Goal: Find specific fact: Find specific fact

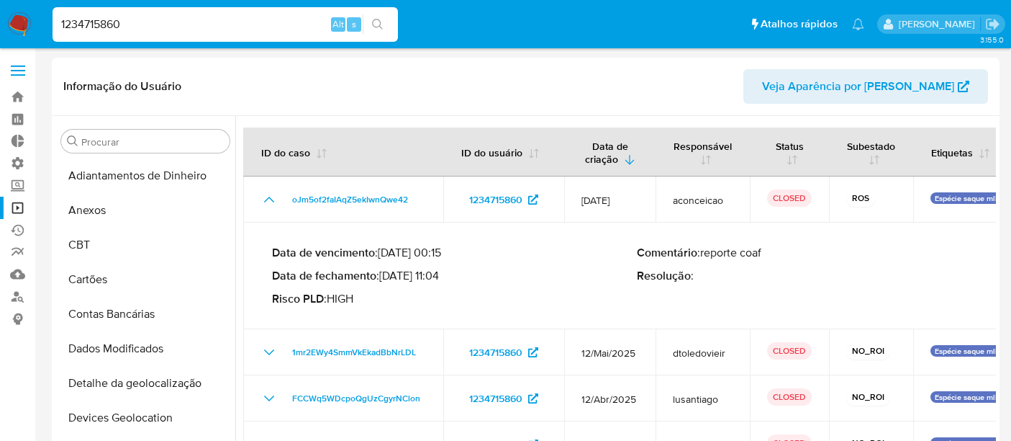
select select "10"
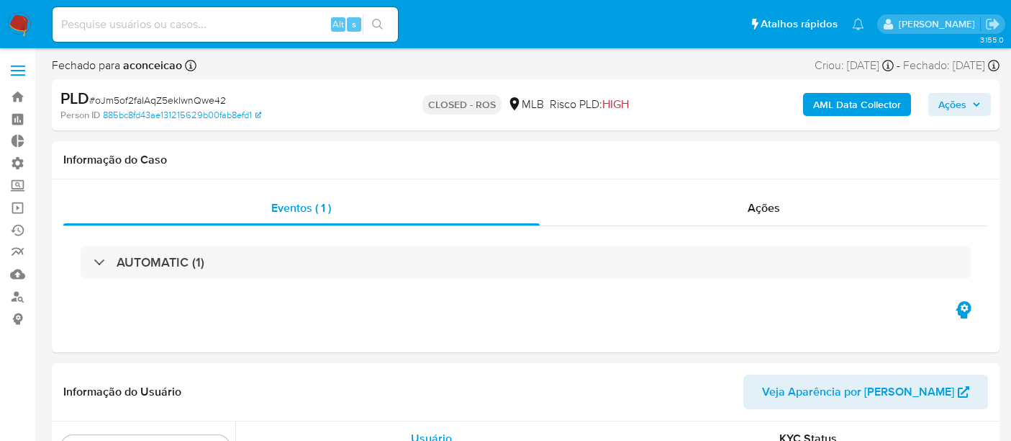
select select "10"
drag, startPoint x: 168, startPoint y: 151, endPoint x: 158, endPoint y: 132, distance: 21.9
click at [171, 150] on div "Informação do Caso" at bounding box center [526, 160] width 948 height 38
drag, startPoint x: 96, startPoint y: 95, endPoint x: 228, endPoint y: 100, distance: 131.8
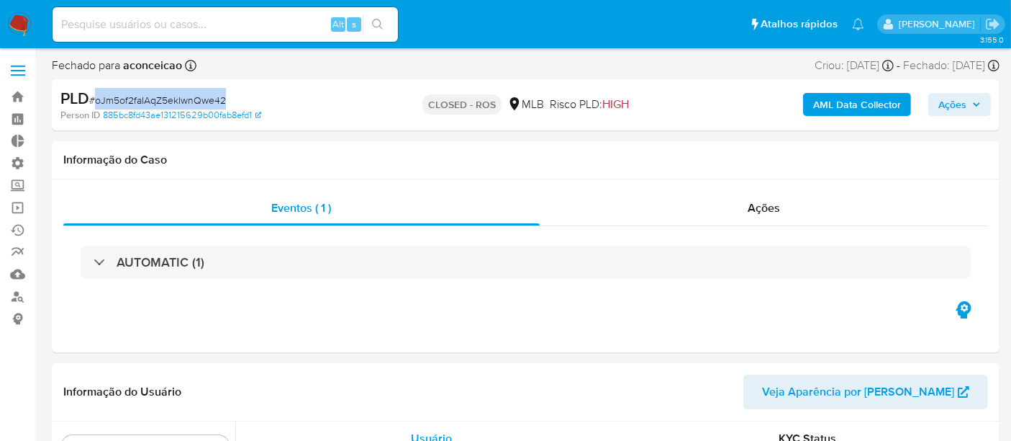
click at [228, 100] on div "PLD # oJm5of2faIAqZ5ekIwnQwe42" at bounding box center [212, 99] width 305 height 22
copy span "oJm5of2faIAqZ5ekIwnQwe42"
